Goal: Find specific page/section: Find specific page/section

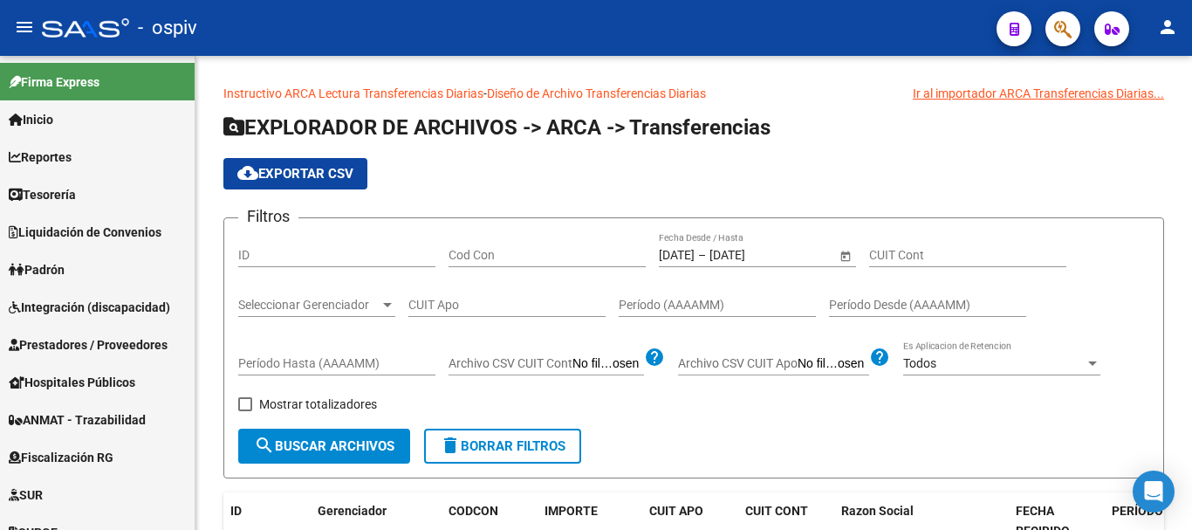
scroll to position [470, 0]
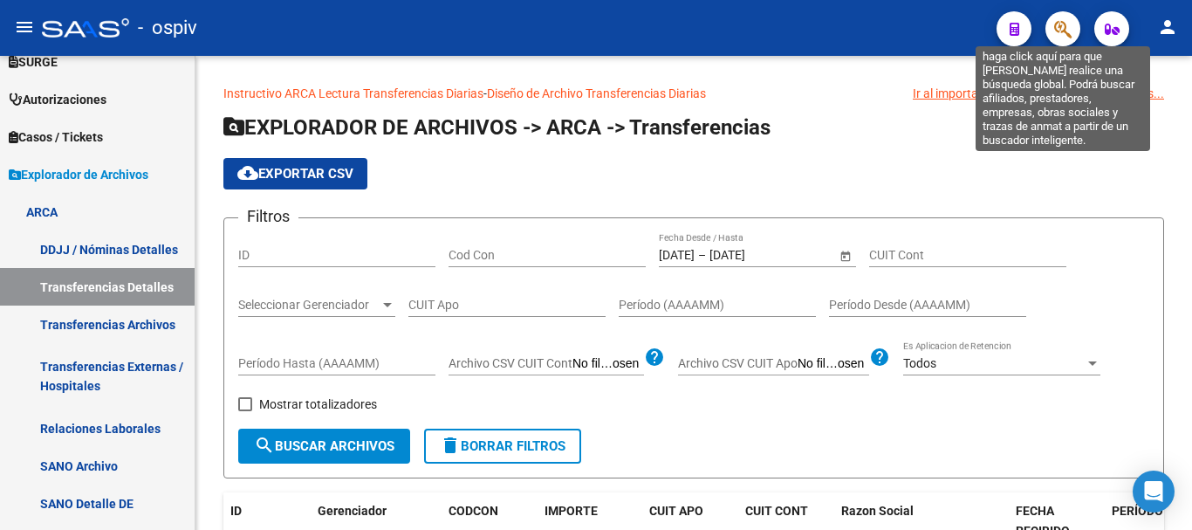
click at [1059, 28] on icon "button" at bounding box center [1062, 29] width 17 height 20
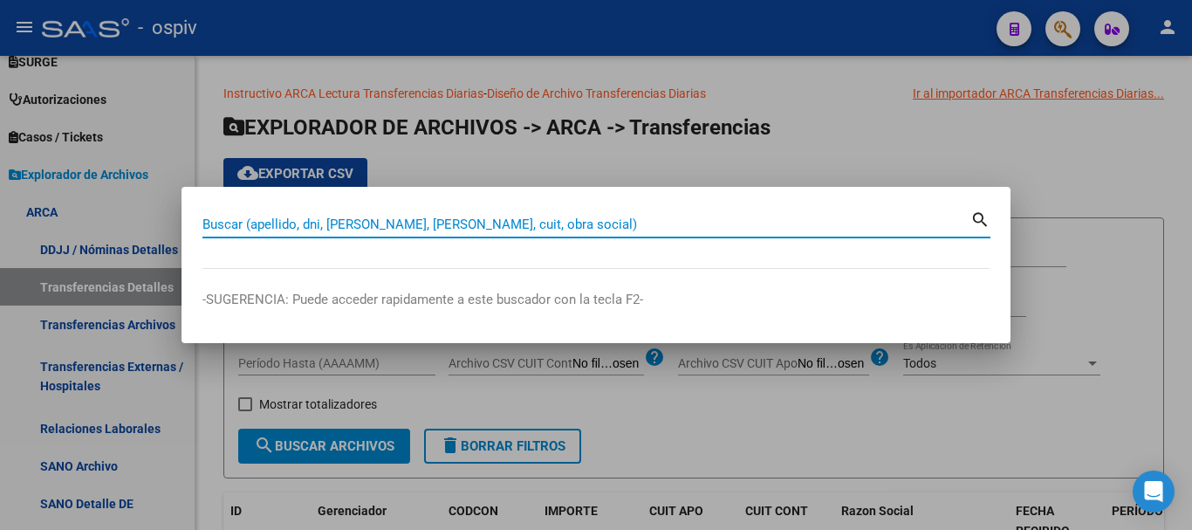
click at [316, 215] on div "Buscar (apellido, dni, [PERSON_NAME], [PERSON_NAME], cuit, obra social)" at bounding box center [586, 224] width 768 height 26
paste input "36176890"
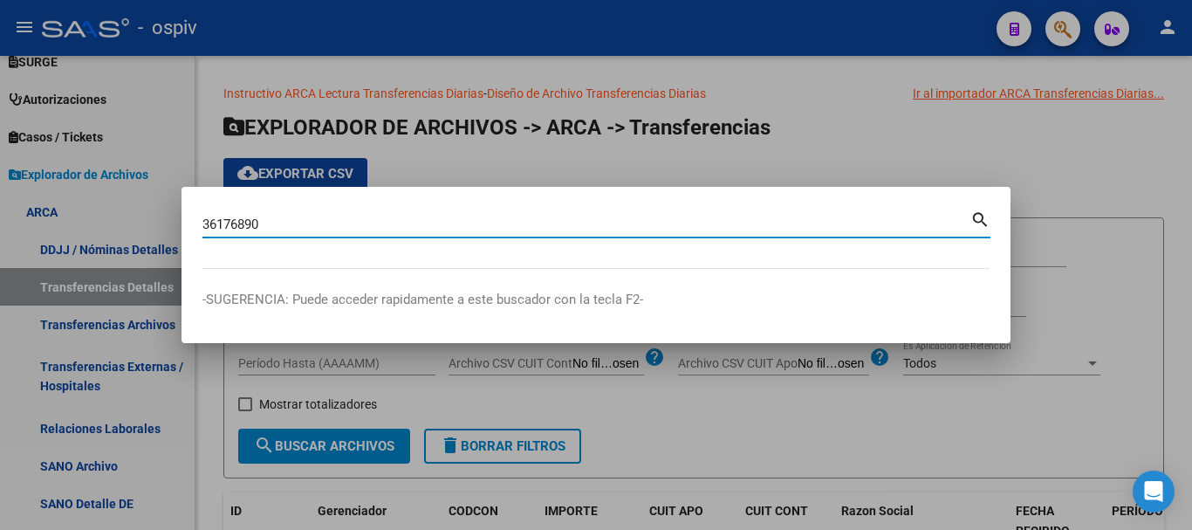
click at [978, 217] on mat-icon "search" at bounding box center [980, 218] width 20 height 21
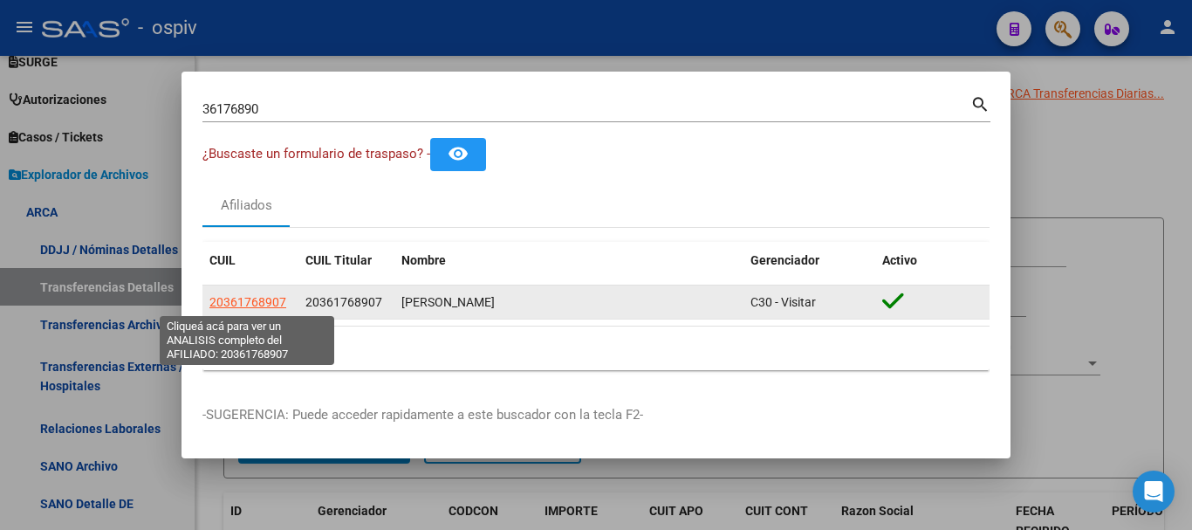
click at [255, 299] on span "20361768907" at bounding box center [247, 302] width 77 height 14
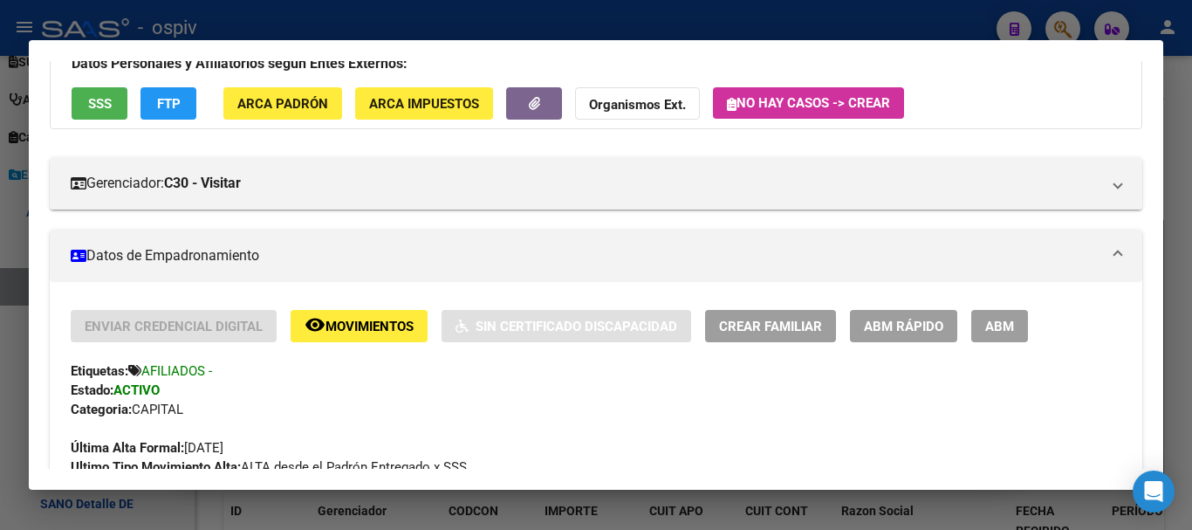
scroll to position [0, 0]
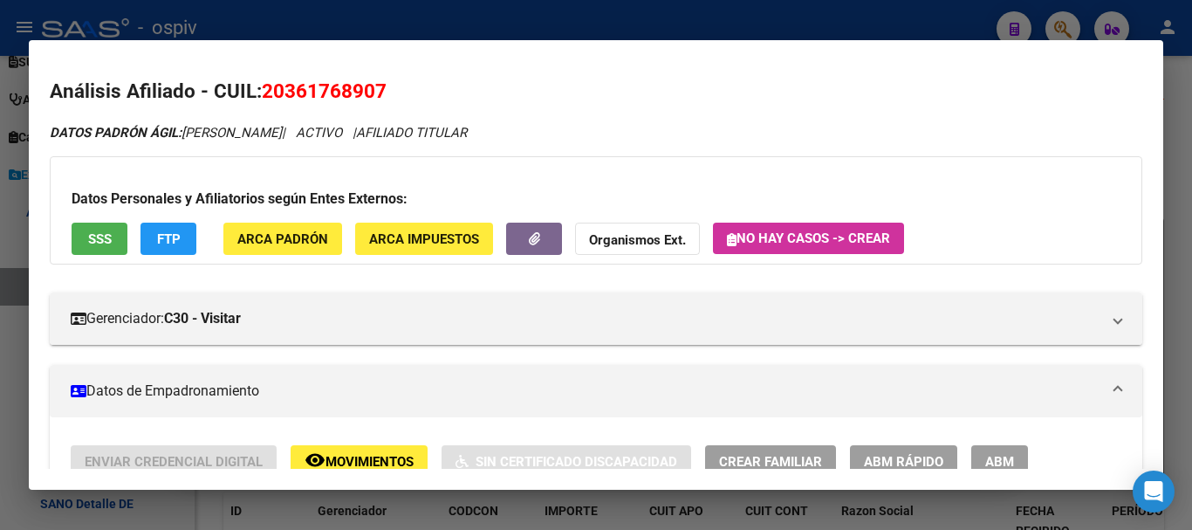
click at [653, 29] on div at bounding box center [596, 265] width 1192 height 530
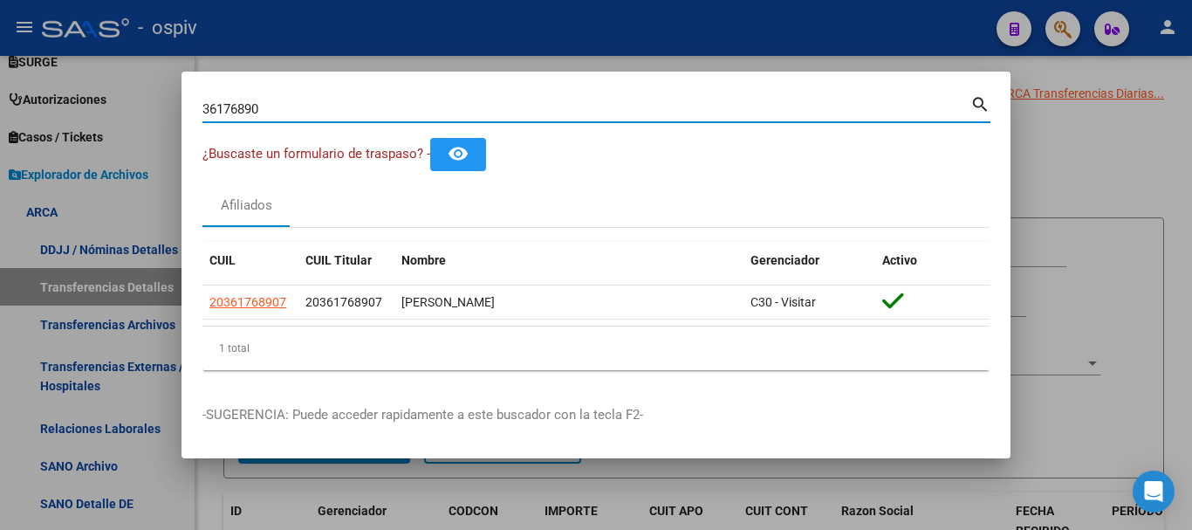
drag, startPoint x: 285, startPoint y: 101, endPoint x: 217, endPoint y: 95, distance: 68.3
click at [176, 100] on div "36176890 Buscar (apellido, dni, cuil, nro traspaso, cuit, obra social) search ¿…" at bounding box center [596, 265] width 1192 height 530
paste input "18473353"
type input "18473353"
click at [977, 111] on mat-icon "search" at bounding box center [980, 102] width 20 height 21
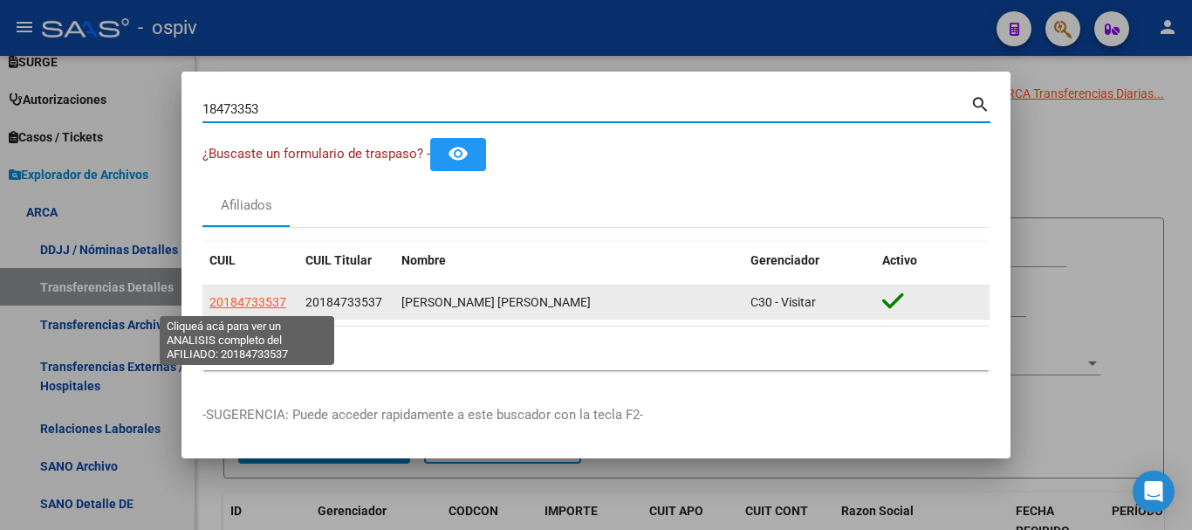
click at [254, 298] on span "20184733537" at bounding box center [247, 302] width 77 height 14
type textarea "20184733537"
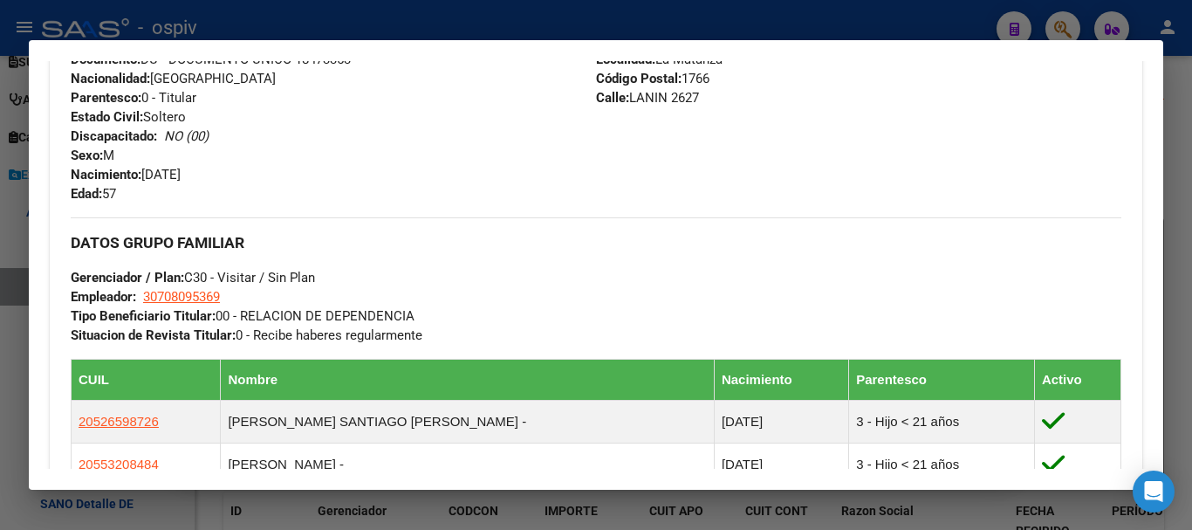
scroll to position [872, 0]
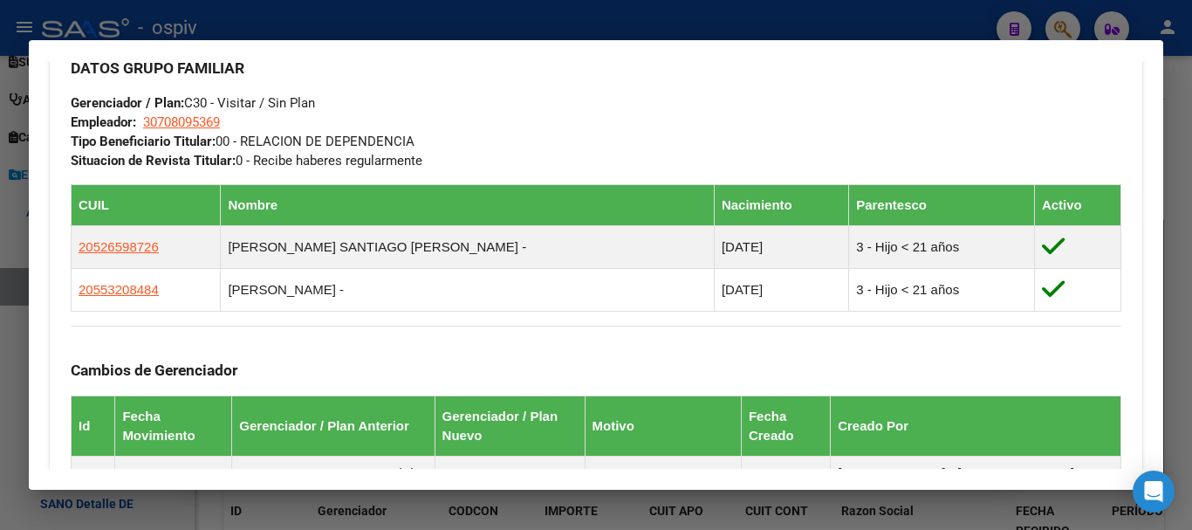
click at [434, 19] on div at bounding box center [596, 265] width 1192 height 530
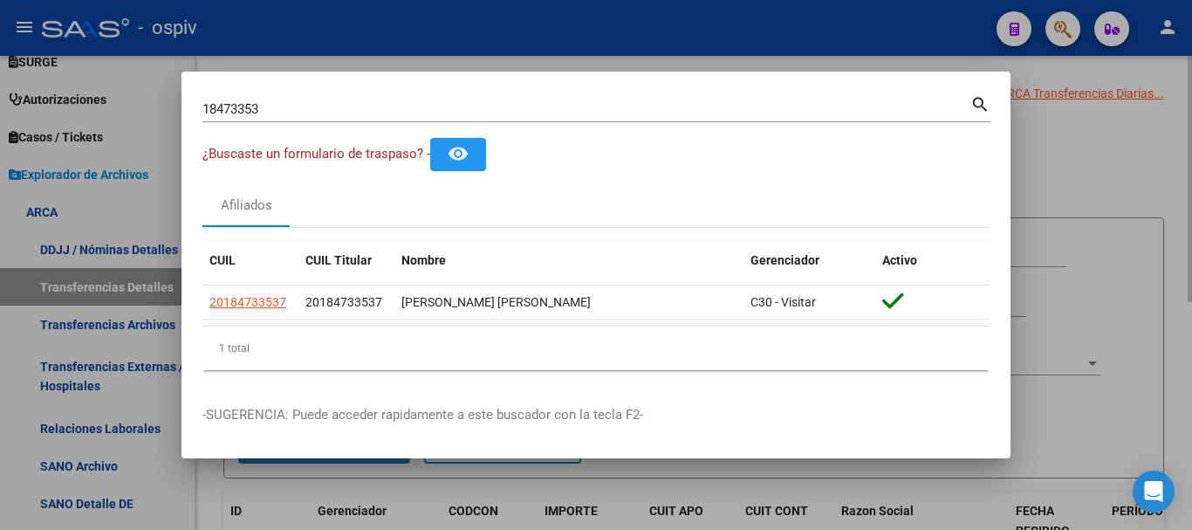
drag, startPoint x: 1107, startPoint y: 190, endPoint x: 1100, endPoint y: 181, distance: 11.2
click at [1107, 188] on div at bounding box center [596, 265] width 1192 height 530
